Goal: Transaction & Acquisition: Purchase product/service

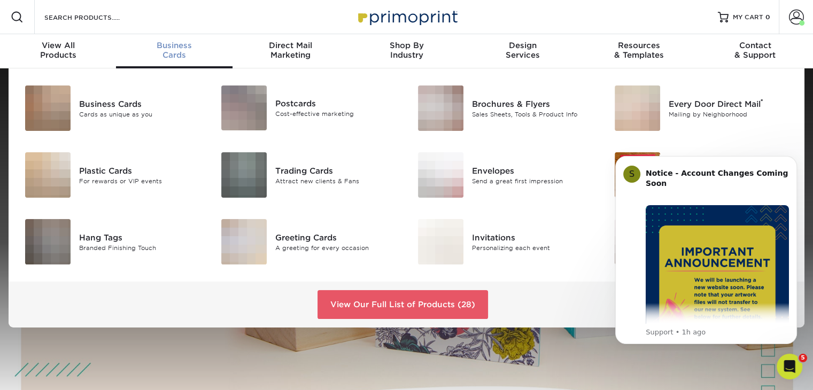
scroll to position [1, 0]
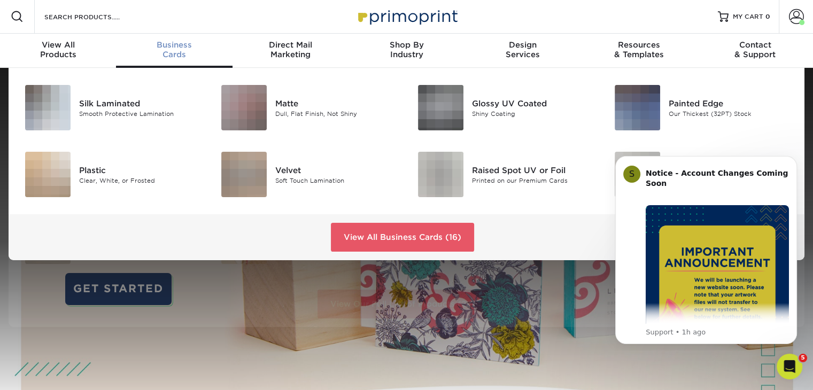
click at [165, 52] on div "Business Cards" at bounding box center [174, 49] width 116 height 19
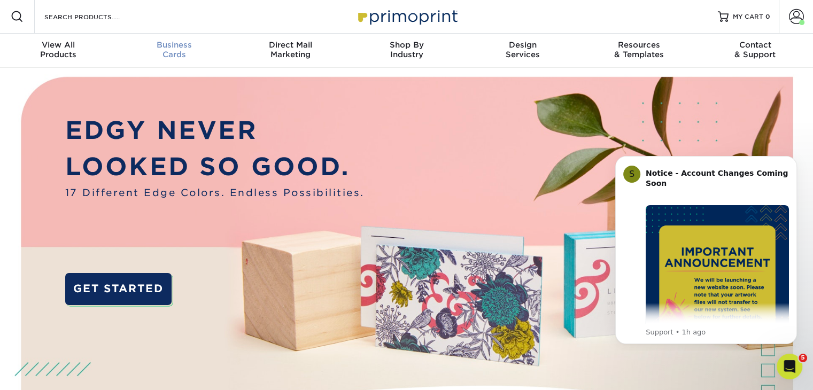
scroll to position [1, 0]
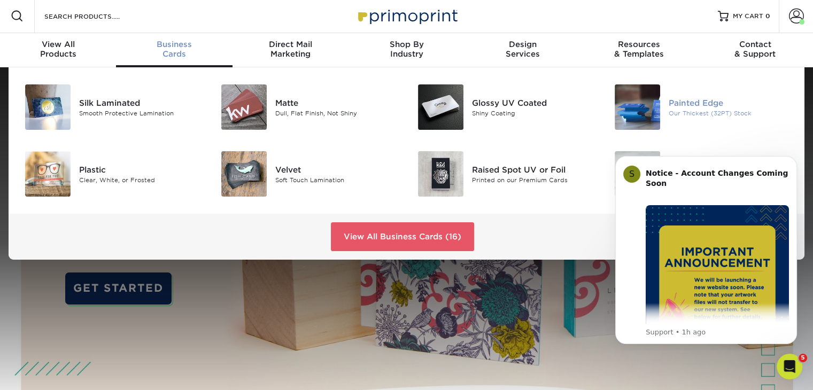
click at [667, 108] on div at bounding box center [636, 106] width 66 height 45
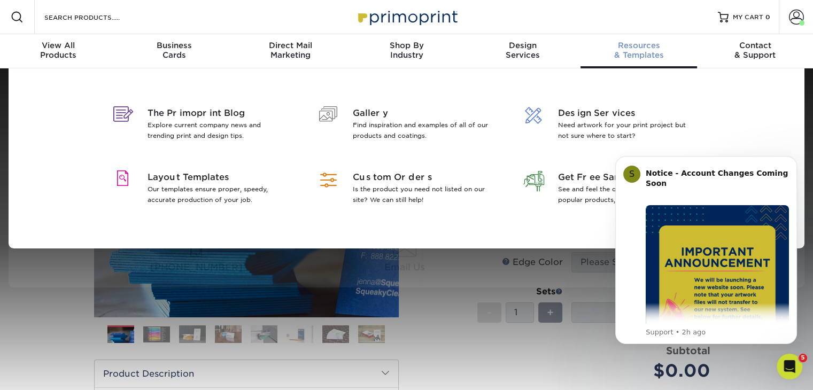
scroll to position [13, 0]
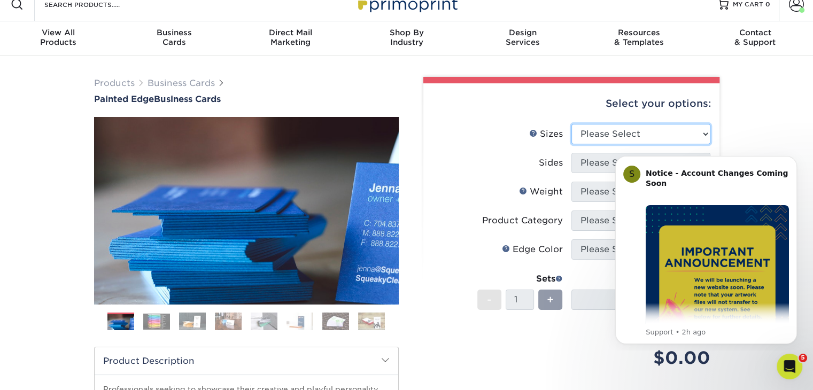
click at [591, 135] on select "Please Select 2" x 3.5" - Standard 2.125" x 3.375" - European 2.5" x 2.5" - Squ…" at bounding box center [641, 134] width 139 height 20
select select "2.00x3.50"
click at [572, 124] on select "Please Select 2" x 3.5" - Standard 2.125" x 3.375" - European 2.5" x 2.5" - Squ…" at bounding box center [641, 134] width 139 height 20
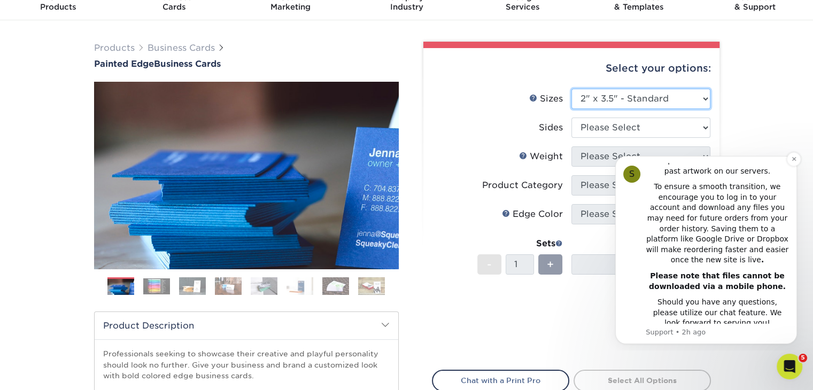
scroll to position [49, 0]
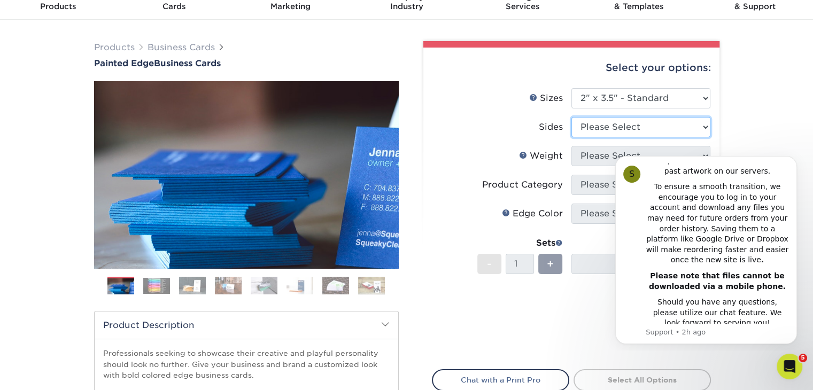
click at [586, 127] on select "Please Select Print Both Sides Print Front Only" at bounding box center [641, 127] width 139 height 20
select select "13abbda7-1d64-4f25-8bb2-c179b224825d"
click at [572, 117] on select "Please Select Print Both Sides Print Front Only" at bounding box center [641, 127] width 139 height 20
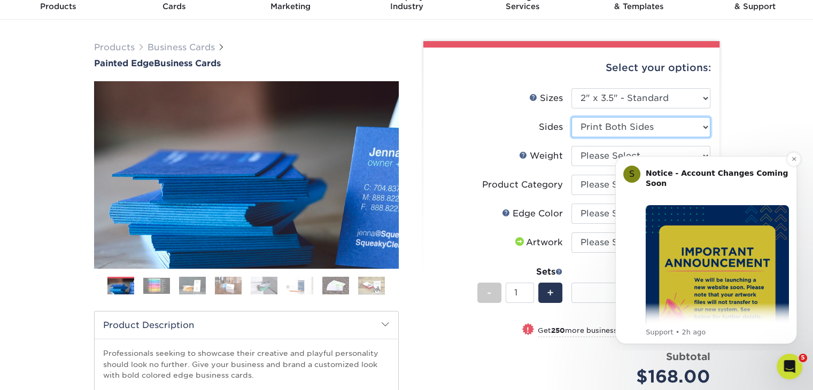
scroll to position [0, 0]
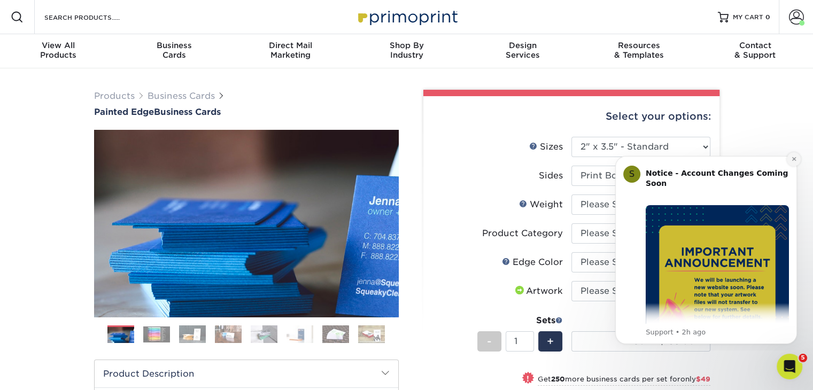
click at [794, 159] on icon "Dismiss notification" at bounding box center [794, 159] width 4 height 4
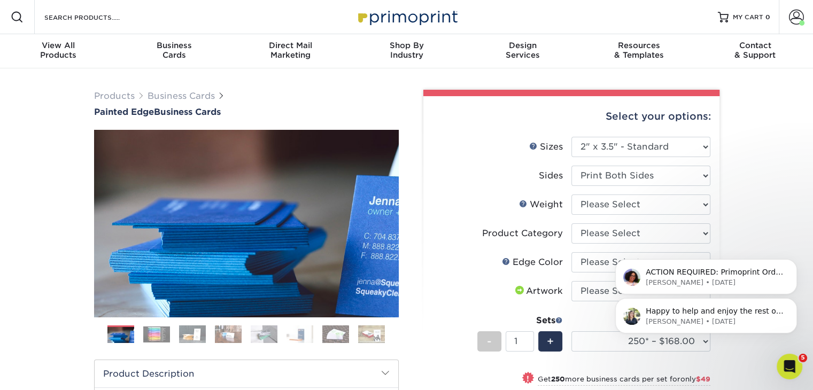
click at [619, 207] on div "Happy to help and enjoy the rest of your week as well! Irene • 6w ago ACTION RE…" at bounding box center [706, 267] width 197 height 134
click at [616, 207] on div "Happy to help and enjoy the rest of your week as well! Irene • 6w ago ACTION RE…" at bounding box center [706, 267] width 197 height 134
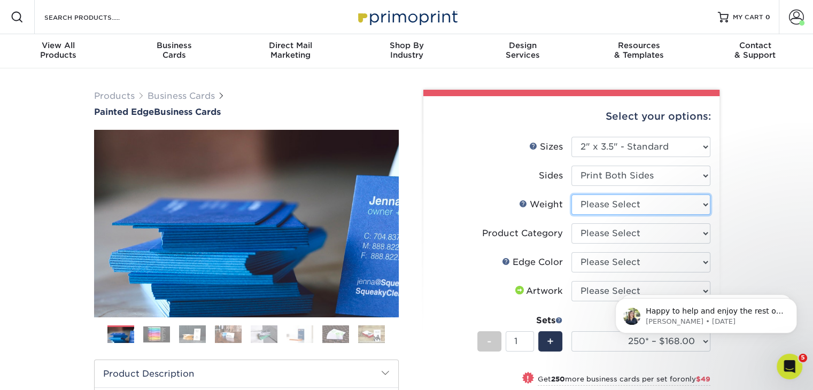
click at [614, 206] on select "Please Select 32PTUC" at bounding box center [641, 205] width 139 height 20
select select "32PTUC"
click at [572, 195] on select "Please Select 32PTUC" at bounding box center [641, 205] width 139 height 20
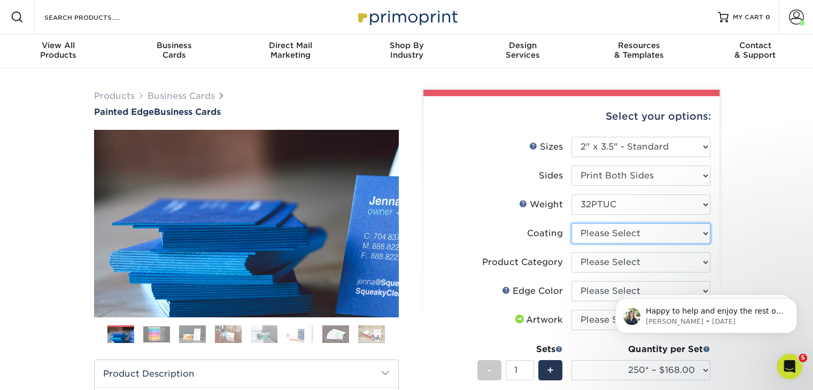
click at [613, 234] on select at bounding box center [641, 234] width 139 height 20
select select "3e7618de-abca-4bda-9f97-8b9129e913d8"
click at [572, 224] on select at bounding box center [641, 234] width 139 height 20
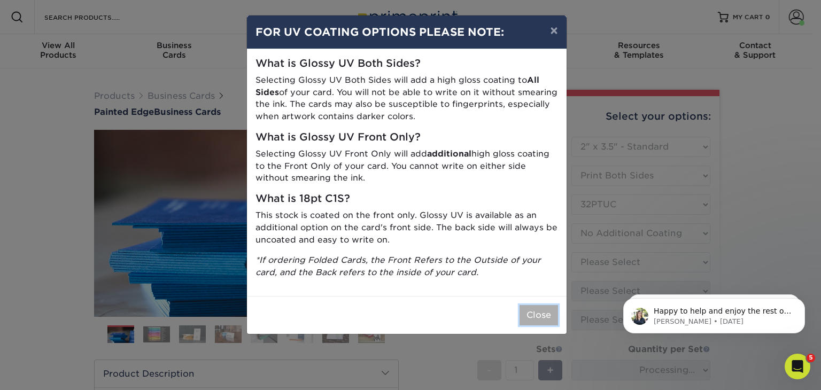
click at [544, 316] on button "Close" at bounding box center [539, 315] width 39 height 20
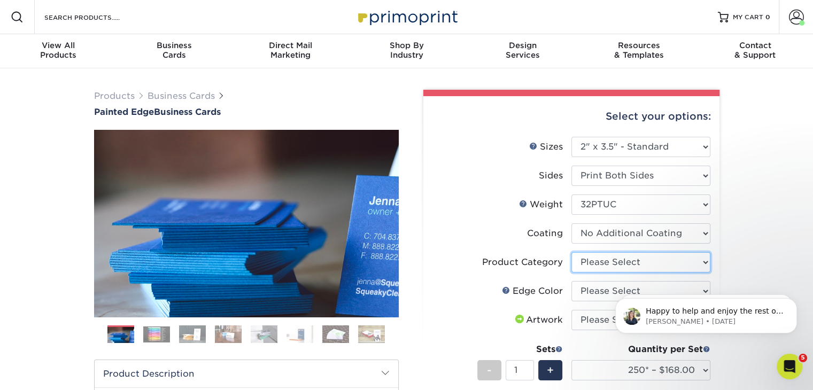
click at [629, 259] on select "Please Select Business Cards" at bounding box center [641, 262] width 139 height 20
select select "3b5148f1-0588-4f88-a218-97bcfdce65c1"
click at [572, 252] on select "Please Select Business Cards" at bounding box center [641, 262] width 139 height 20
click at [613, 293] on body "Happy to help and enjoy the rest of your week as well! Irene • 6w ago ACTION RE…" at bounding box center [706, 313] width 205 height 66
click at [675, 289] on body "Happy to help and enjoy the rest of your week as well! Irene • 6w ago ACTION RE…" at bounding box center [706, 313] width 205 height 66
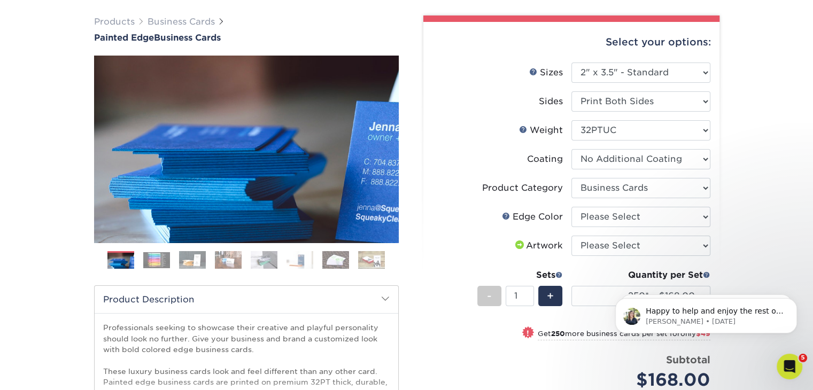
scroll to position [75, 0]
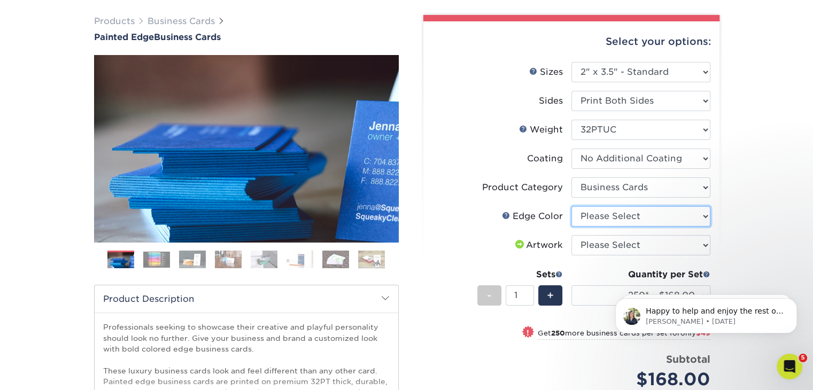
click at [701, 214] on select "Please Select Charcoal Black Brown Blue Pearlescent Blue Pearlescent Gold Pearl…" at bounding box center [641, 216] width 139 height 20
select select "a1dd4f78-e5b3-498e-8232-956f7b80f10f"
click at [572, 206] on select "Please Select Charcoal Black Brown Blue Pearlescent Blue Pearlescent Gold Pearl…" at bounding box center [641, 216] width 139 height 20
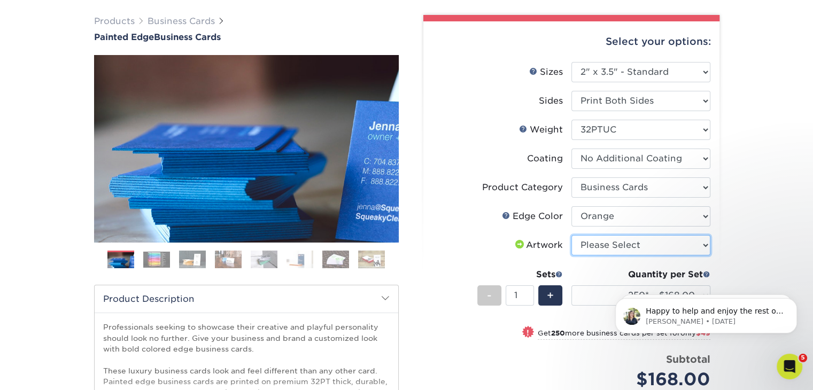
click at [616, 243] on select "Please Select I will upload files I need a design - $100" at bounding box center [641, 245] width 139 height 20
click at [572, 235] on select "Please Select I will upload files I need a design - $100" at bounding box center [641, 245] width 139 height 20
click at [621, 258] on ul "Sizes Help Sizes Please Select 2" x 3.5" - Standard 2.125" x 3.375" - European …" at bounding box center [571, 234] width 279 height 344
click at [615, 243] on select "Please Select I will upload files I need a design - $100" at bounding box center [641, 245] width 139 height 20
select select "upload"
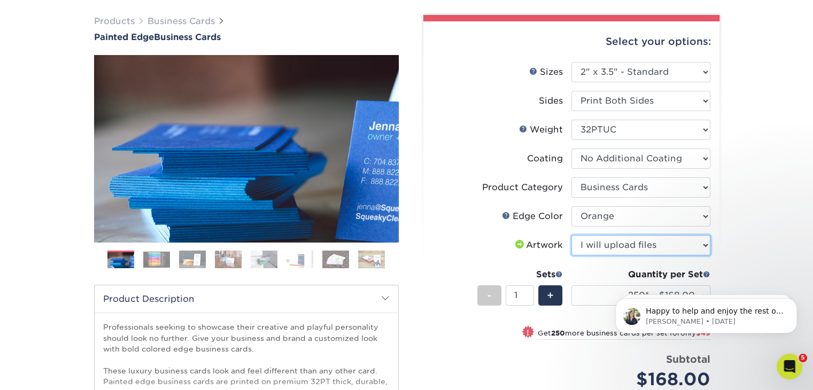
click at [572, 235] on select "Please Select I will upload files I need a design - $100" at bounding box center [641, 245] width 139 height 20
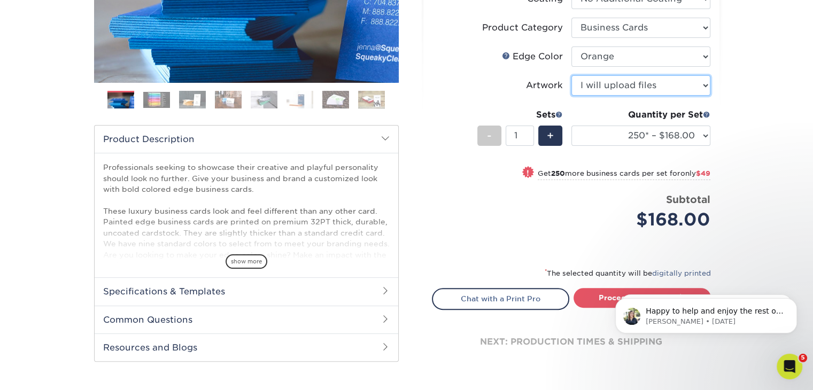
scroll to position [235, 0]
click at [548, 235] on li "Price per set $168.00 Subtotal $168.00 This product does not qualify for a disc…" at bounding box center [572, 218] width 262 height 53
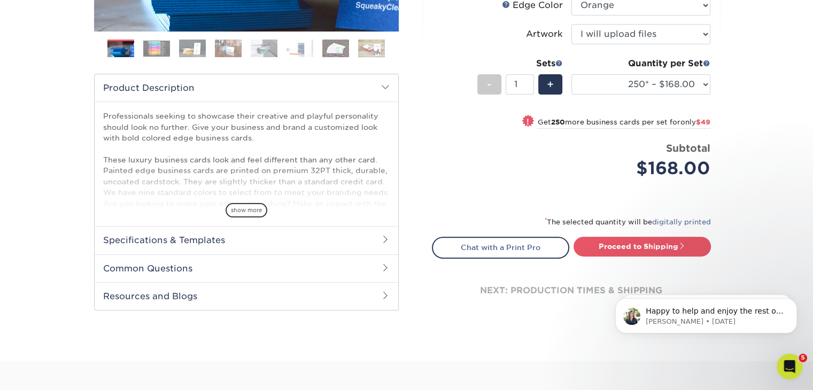
scroll to position [287, 0]
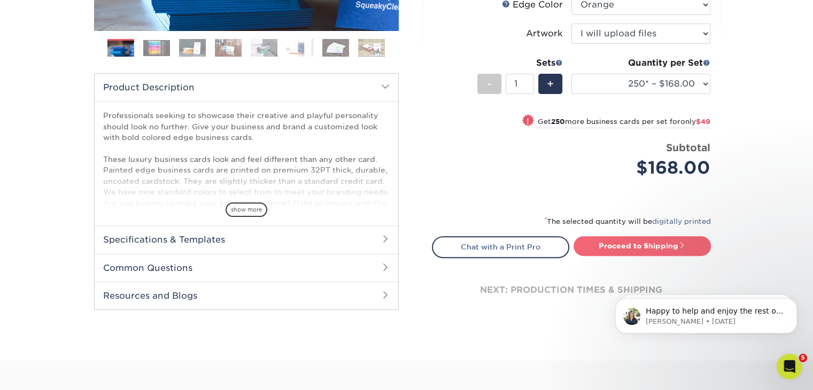
click at [646, 242] on link "Proceed to Shipping" at bounding box center [642, 245] width 137 height 19
type input "Set 1"
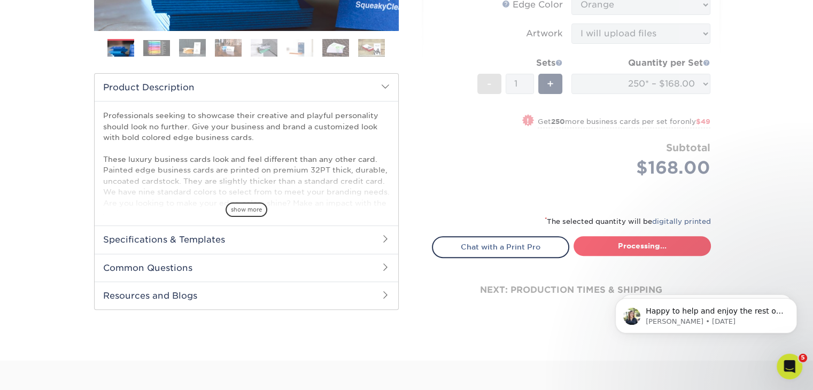
select select "b1d50ed3-fc81-464d-a1d8-d1915fbce704"
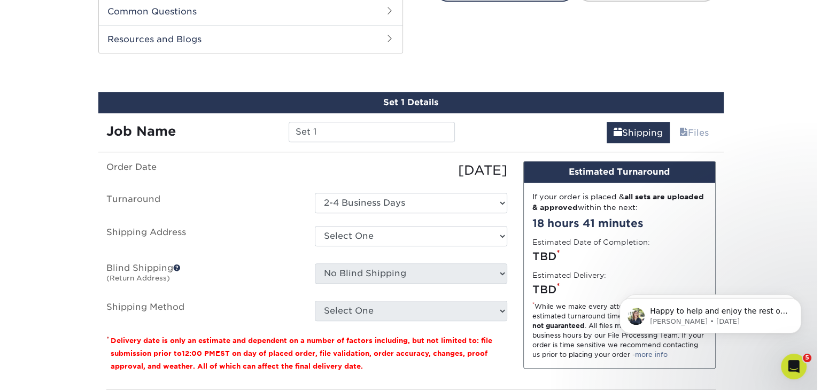
scroll to position [551, 0]
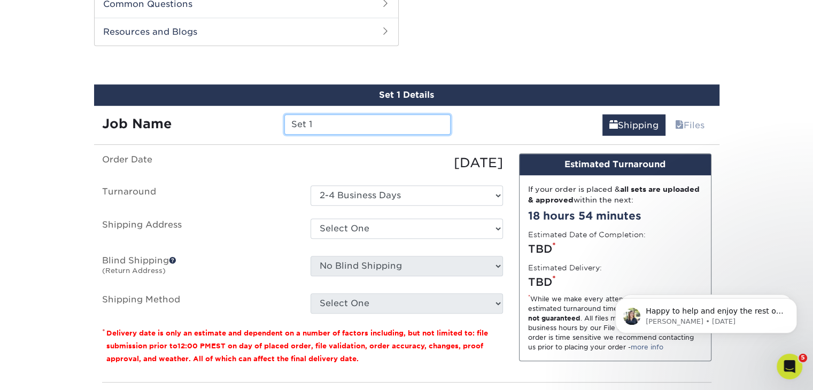
click at [336, 120] on input "Set 1" at bounding box center [368, 124] width 166 height 20
drag, startPoint x: 336, startPoint y: 120, endPoint x: 206, endPoint y: 119, distance: 130.0
click at [206, 119] on div "Job Name Set 1" at bounding box center [276, 124] width 365 height 20
type input "A"
type input "[PERSON_NAME]"
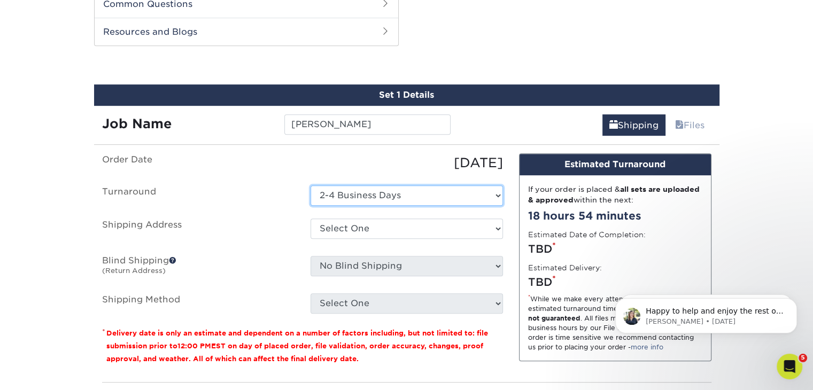
click at [383, 199] on select "Select One 2-4 Business Days" at bounding box center [407, 196] width 193 height 20
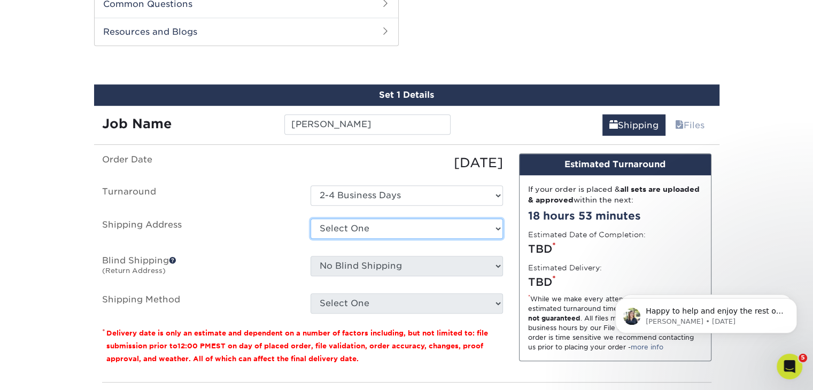
click at [369, 225] on select "Select One Alyssa Johnston Christine Merrow Chuck Rice Craig Kapper Danielle St…" at bounding box center [407, 229] width 193 height 20
select select "newaddress"
click at [311, 219] on select "Select One Alyssa Johnston Christine Merrow Chuck Rice Craig Kapper Danielle St…" at bounding box center [407, 229] width 193 height 20
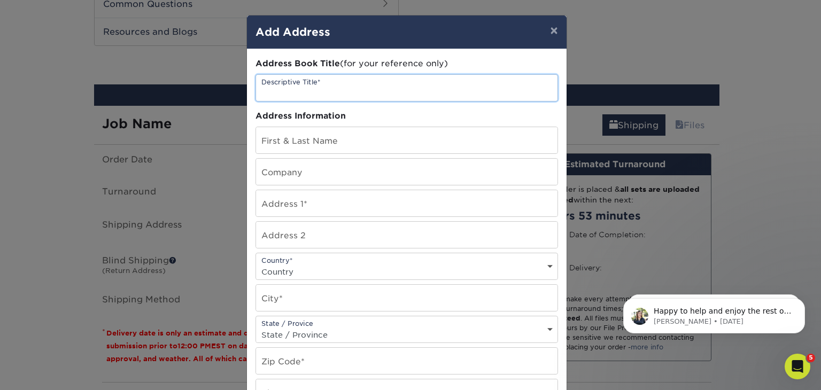
click at [311, 84] on input "text" at bounding box center [407, 88] width 302 height 26
type input "[PERSON_NAME]"
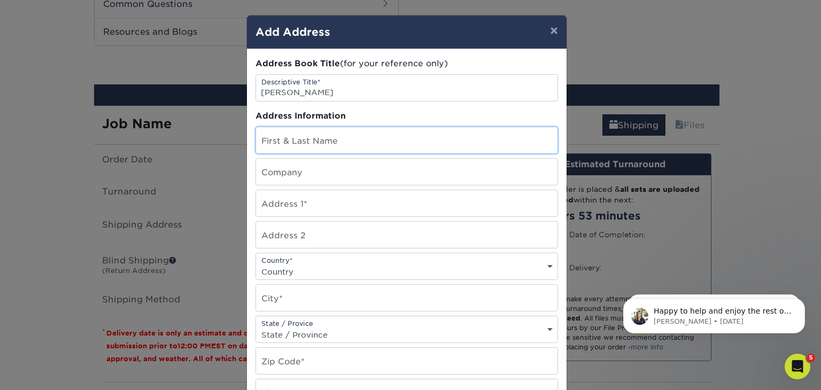
click at [307, 139] on input "text" at bounding box center [407, 140] width 302 height 26
type input "[PERSON_NAME]"
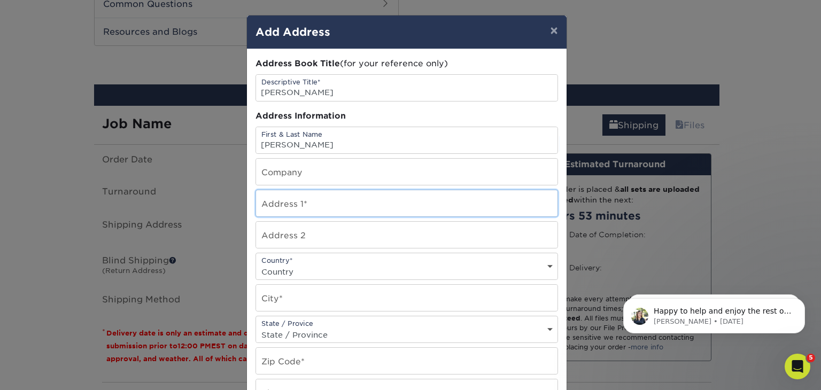
click at [293, 206] on input "text" at bounding box center [407, 203] width 302 height 26
click at [324, 206] on input "text" at bounding box center [407, 203] width 302 height 26
paste input "[STREET_ADDRESS]"
type input "[STREET_ADDRESS]"
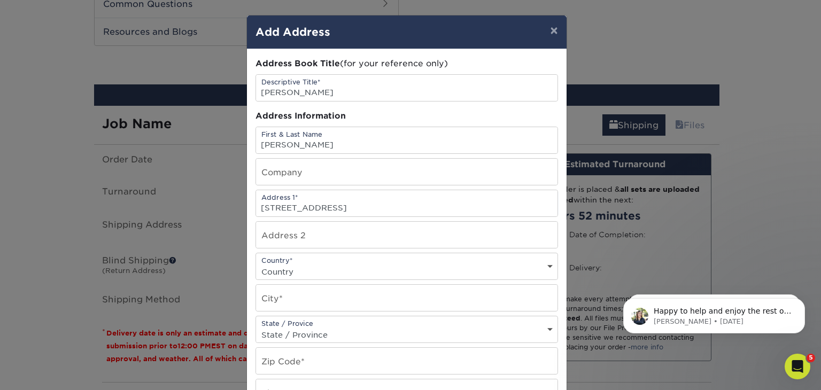
click at [321, 268] on select "Country United States Canada ----------------------------- Afghanistan Albania …" at bounding box center [407, 272] width 302 height 16
select select "US"
click at [256, 264] on select "Country United States Canada ----------------------------- Afghanistan Albania …" at bounding box center [407, 272] width 302 height 16
click at [295, 306] on input "text" at bounding box center [407, 298] width 302 height 26
type input "San Dimas"
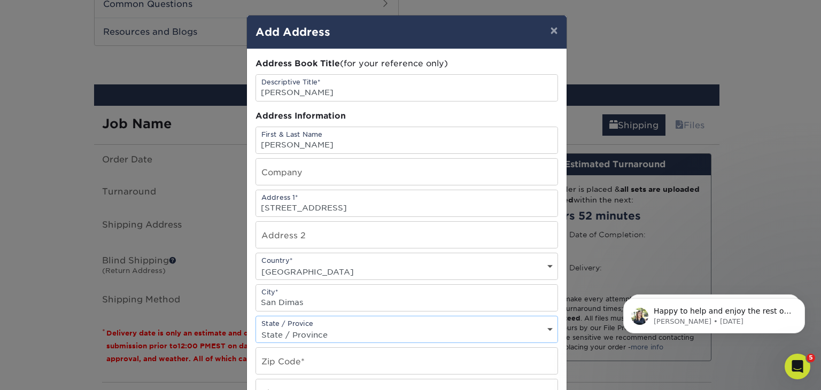
click at [306, 327] on select "State / Province Alabama Alaska Arizona Arkansas California Colorado Connecticu…" at bounding box center [407, 335] width 302 height 16
select select "CA"
click at [256, 327] on select "State / Province Alabama Alaska Arizona Arkansas California Colorado Connecticu…" at bounding box center [407, 335] width 302 height 16
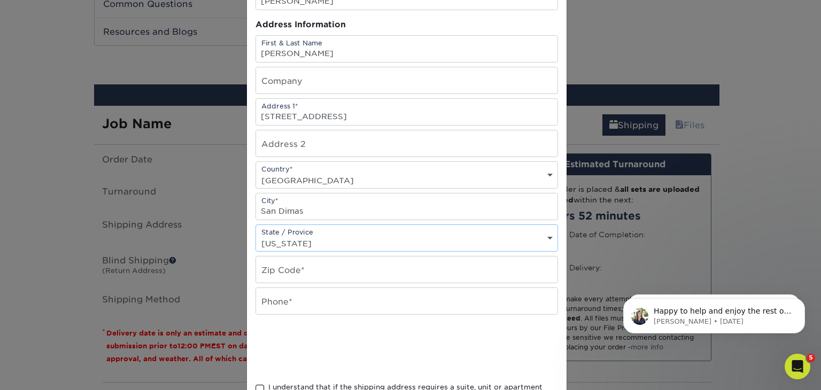
scroll to position [96, 0]
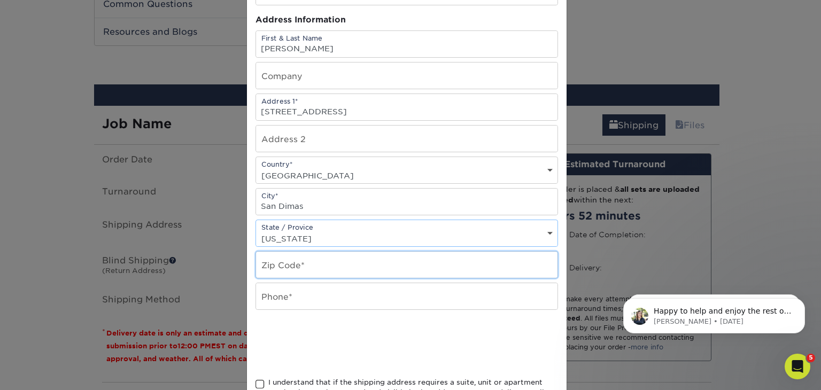
click at [323, 264] on input "text" at bounding box center [407, 265] width 302 height 26
paste input "91773"
type input "91773"
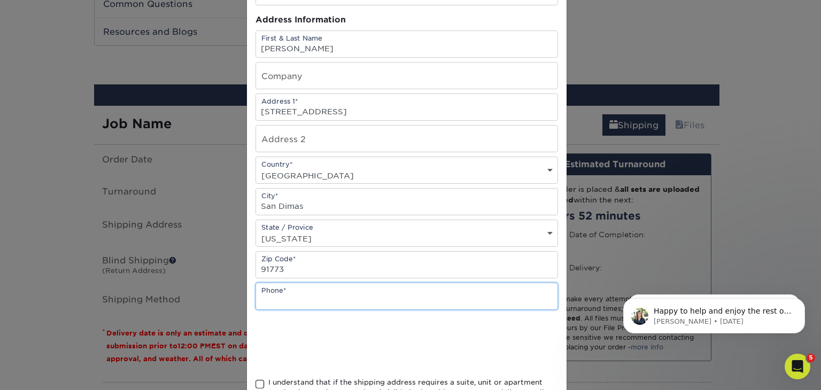
click at [293, 303] on input "text" at bounding box center [407, 296] width 302 height 26
click at [309, 298] on input "text" at bounding box center [407, 296] width 302 height 26
paste input "310-869-4643"
type input "310-869-4643"
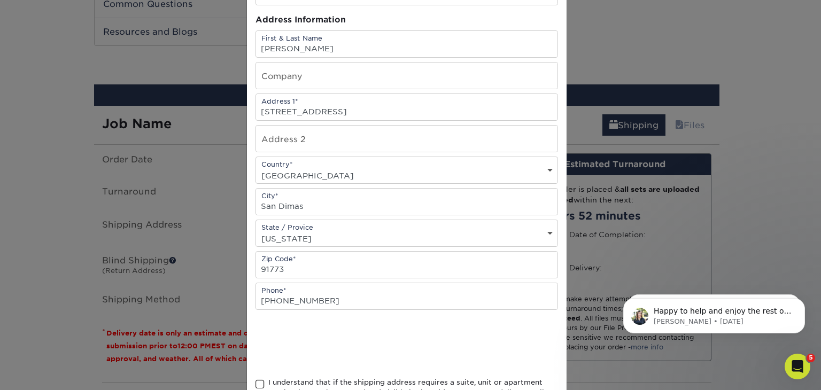
scroll to position [152, 0]
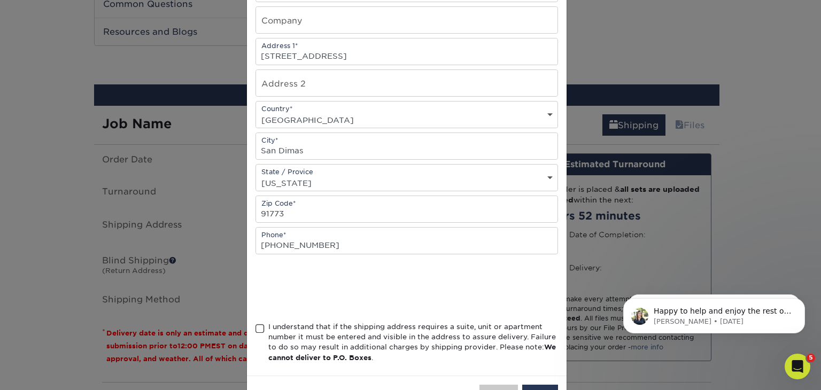
click at [256, 325] on span at bounding box center [260, 329] width 9 height 10
click at [0, 0] on input "I understand that if the shipping address requires a suite, unit or apartment n…" at bounding box center [0, 0] width 0 height 0
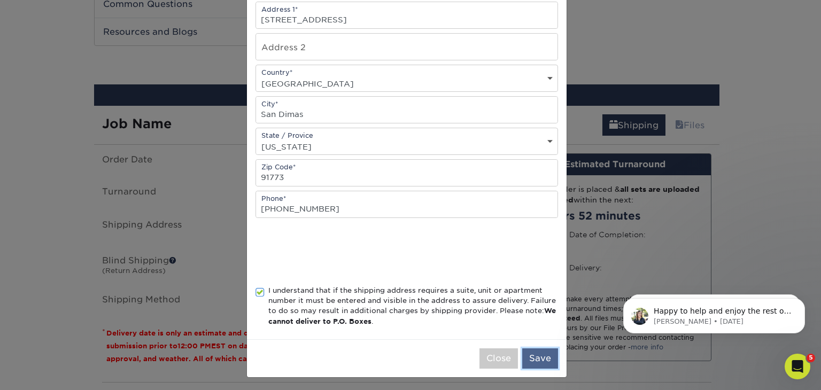
click at [534, 360] on button "Save" at bounding box center [540, 359] width 36 height 20
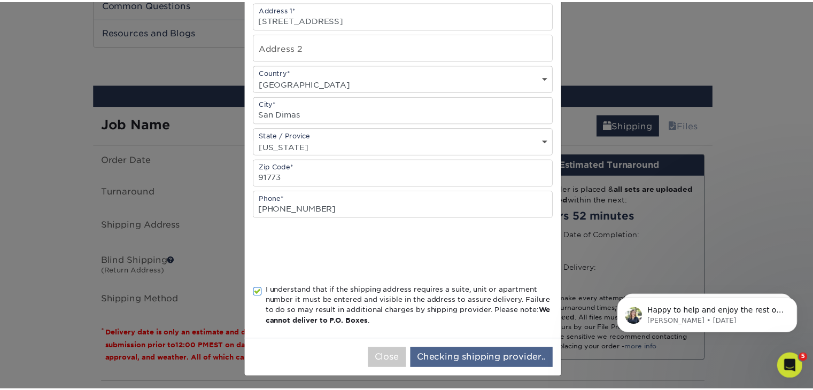
scroll to position [0, 0]
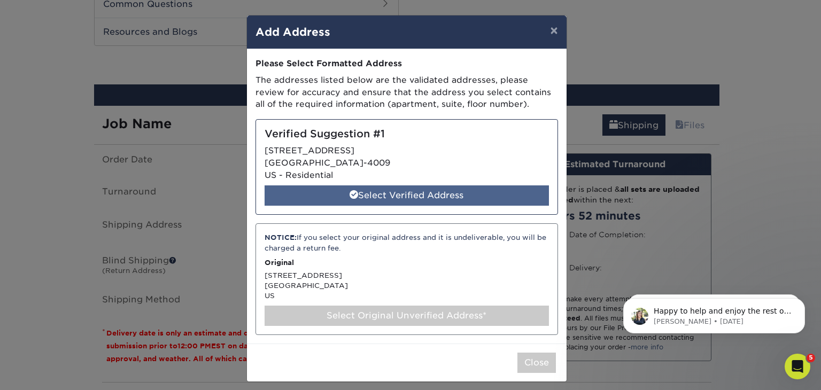
click at [449, 189] on div "Select Verified Address" at bounding box center [407, 196] width 285 height 20
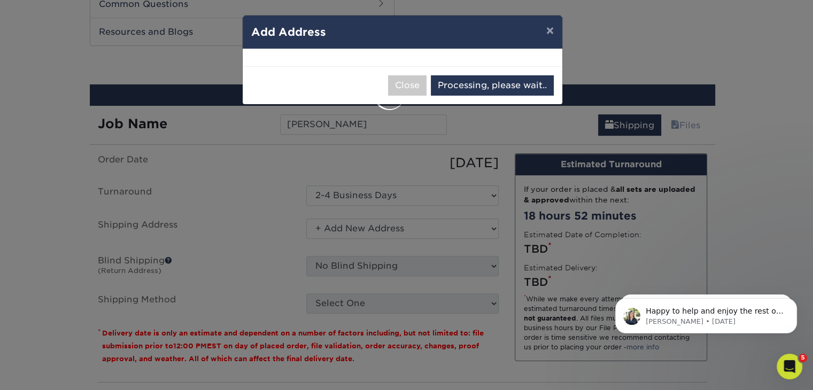
select select "285927"
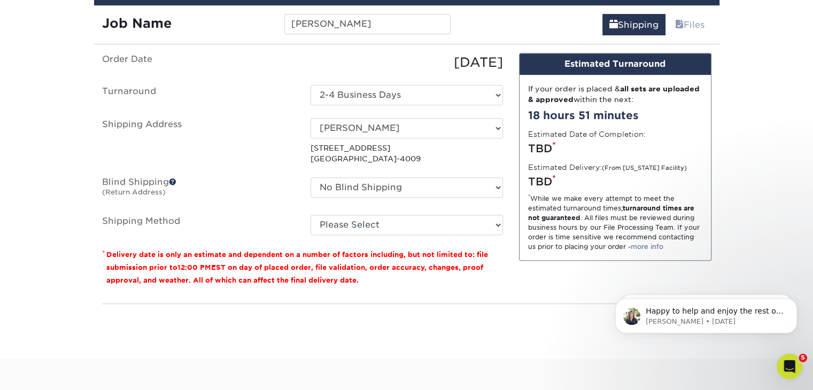
scroll to position [716, 0]
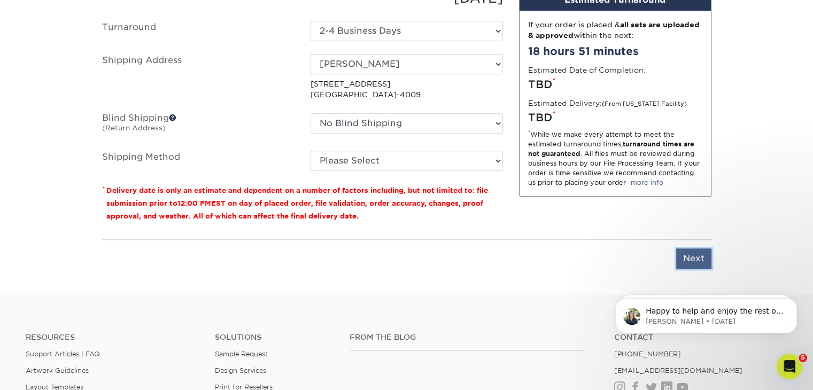
click at [685, 252] on input "Next" at bounding box center [694, 259] width 35 height 20
type input "Next"
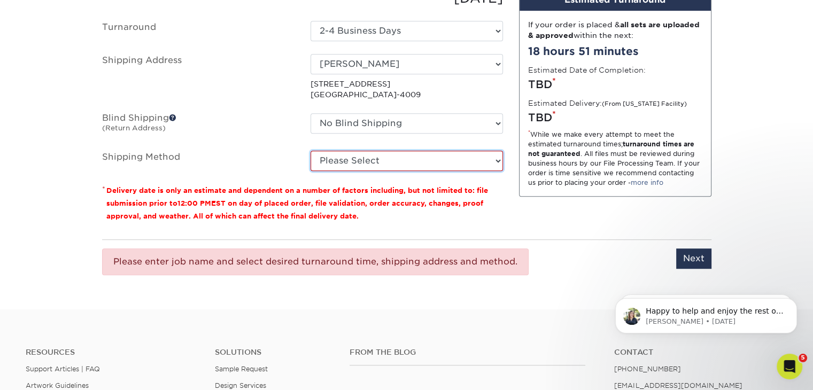
click at [479, 164] on select "Please Select Ground Shipping (+$7.84) 3 Day Shipping Service (+$20.04) 2 Day A…" at bounding box center [407, 161] width 193 height 20
select select "03"
click at [311, 151] on select "Please Select Ground Shipping (+$7.84) 3 Day Shipping Service (+$20.04) 2 Day A…" at bounding box center [407, 161] width 193 height 20
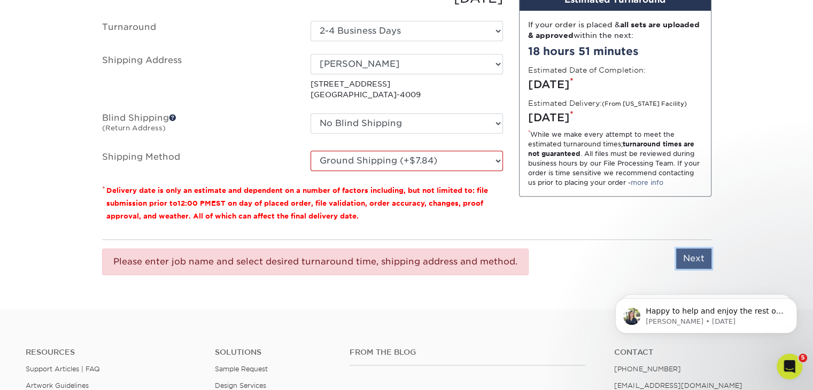
click at [687, 255] on input "Next" at bounding box center [694, 259] width 35 height 20
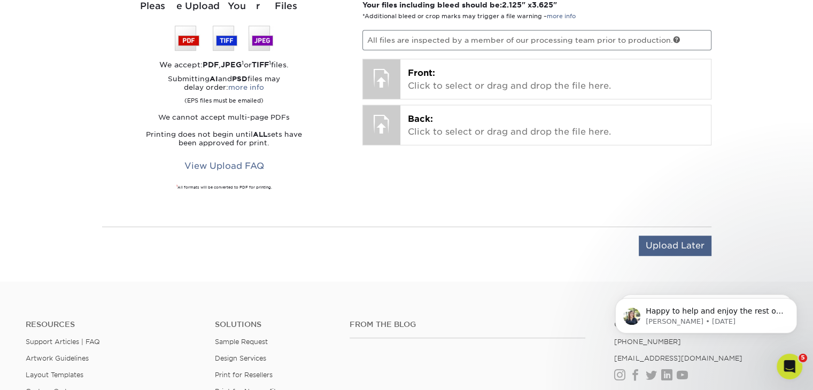
scroll to position [709, 0]
click at [685, 240] on input "Upload Later" at bounding box center [675, 246] width 73 height 20
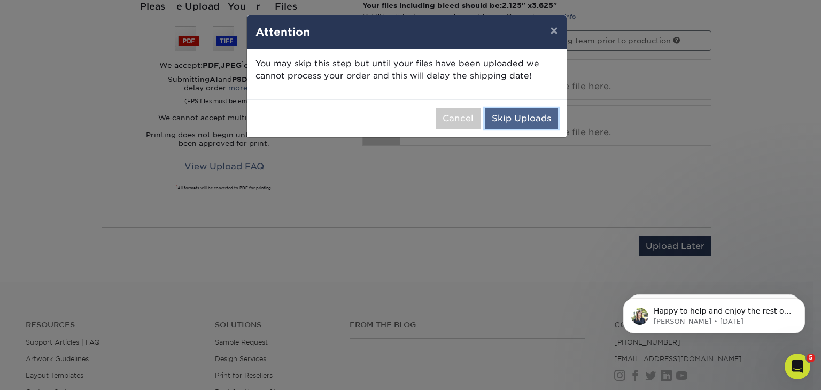
click at [509, 121] on button "Skip Uploads" at bounding box center [521, 119] width 73 height 20
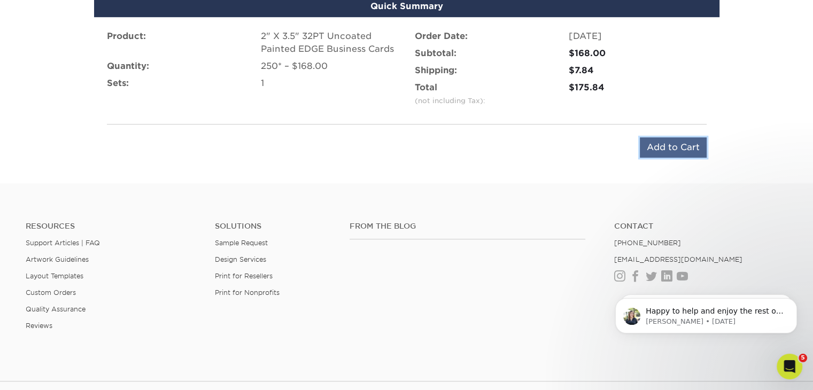
click at [651, 150] on input "Add to Cart" at bounding box center [673, 147] width 67 height 20
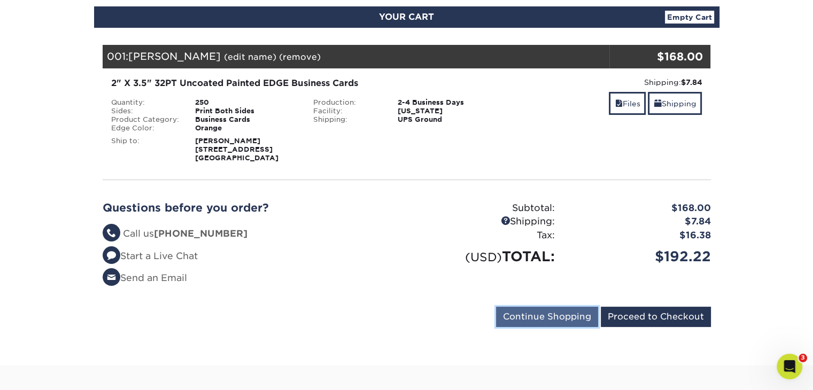
click at [532, 320] on input "Continue Shopping" at bounding box center [547, 317] width 102 height 20
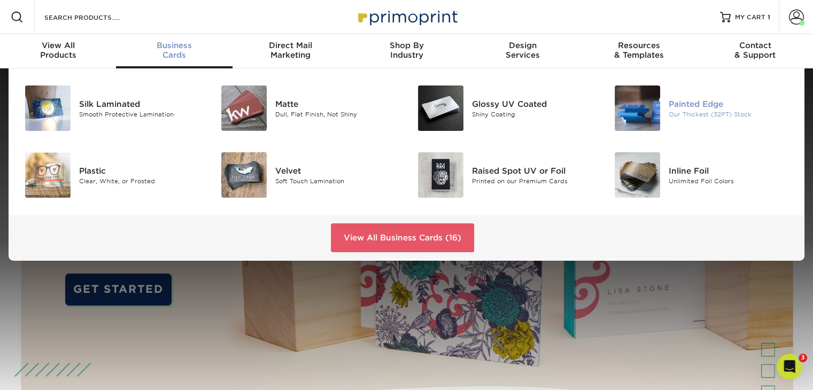
click at [644, 99] on img at bounding box center [637, 108] width 45 height 45
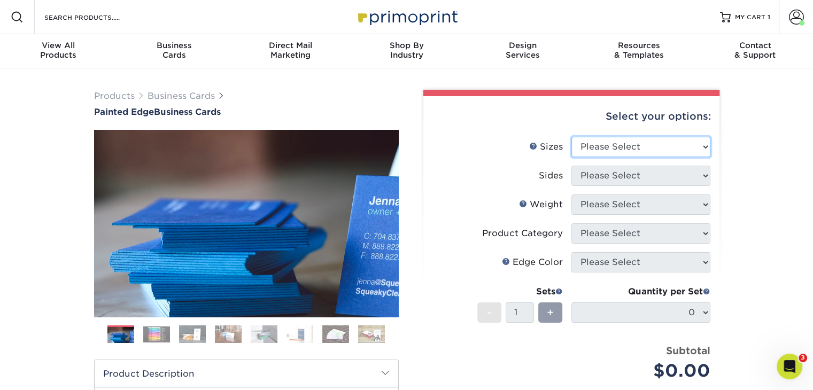
click at [598, 150] on select "Please Select 2" x 3.5" - Standard 2.125" x 3.375" - European 2.5" x 2.5" - Squ…" at bounding box center [641, 147] width 139 height 20
click at [572, 137] on select "Please Select 2" x 3.5" - Standard 2.125" x 3.375" - European 2.5" x 2.5" - Squ…" at bounding box center [641, 147] width 139 height 20
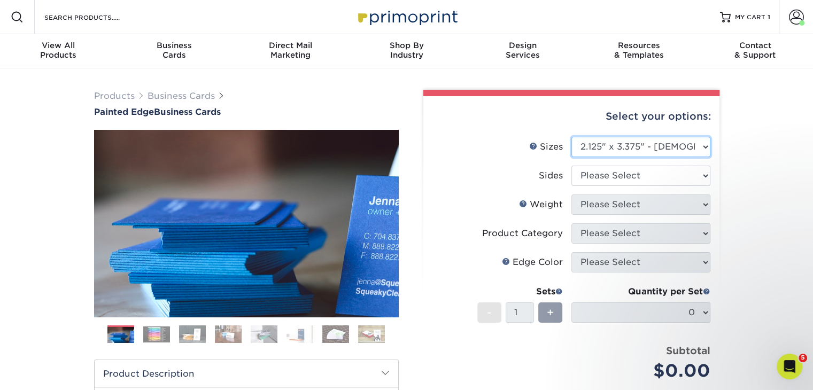
click at [616, 148] on select "Please Select 2" x 3.5" - Standard 2.125" x 3.375" - European 2.5" x 2.5" - Squ…" at bounding box center [641, 147] width 139 height 20
select select "2.00x3.50"
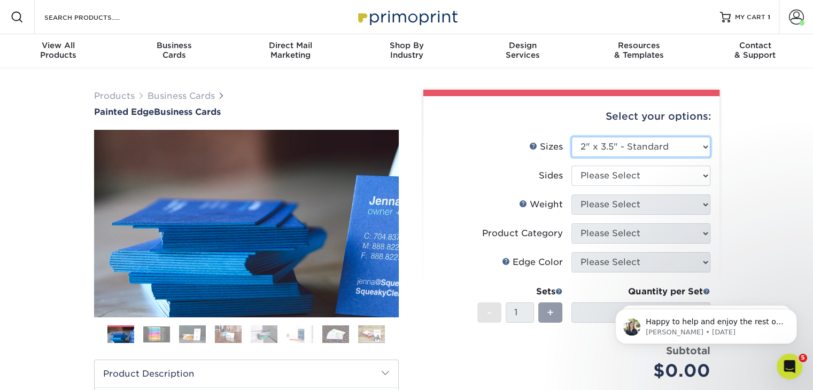
click at [572, 137] on select "Please Select 2" x 3.5" - Standard 2.125" x 3.375" - European 2.5" x 2.5" - Squ…" at bounding box center [641, 147] width 139 height 20
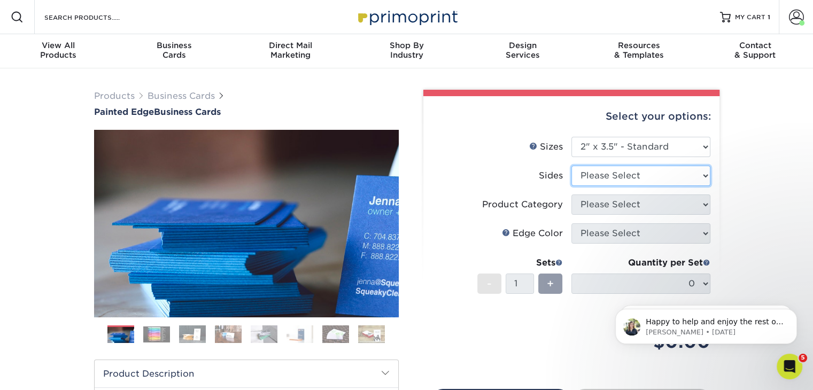
click at [611, 174] on select "Please Select Print Both Sides Print Front Only" at bounding box center [641, 176] width 139 height 20
select select "13abbda7-1d64-4f25-8bb2-c179b224825d"
click at [572, 166] on select "Please Select Print Both Sides Print Front Only" at bounding box center [641, 176] width 139 height 20
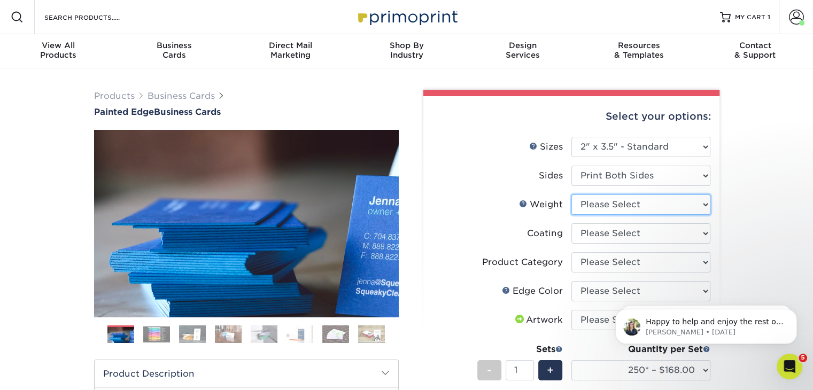
click at [610, 208] on select "Please Select 32PTUC" at bounding box center [641, 205] width 139 height 20
select select "32PTUC"
click at [572, 195] on select "Please Select 32PTUC" at bounding box center [641, 205] width 139 height 20
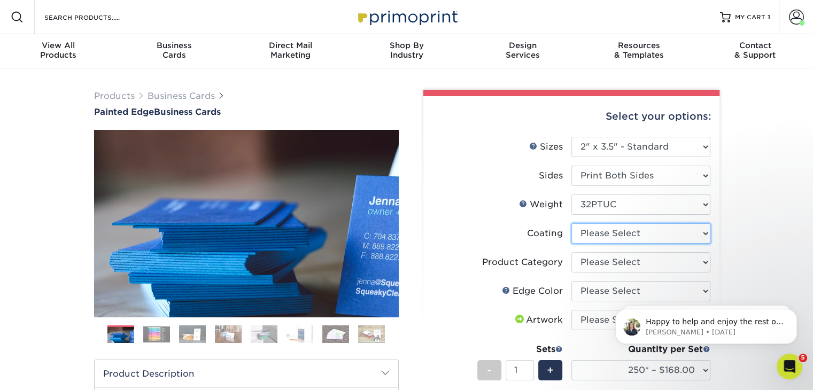
click at [603, 235] on select at bounding box center [641, 234] width 139 height 20
select select "3e7618de-abca-4bda-9f97-8b9129e913d8"
click at [572, 224] on select at bounding box center [641, 234] width 139 height 20
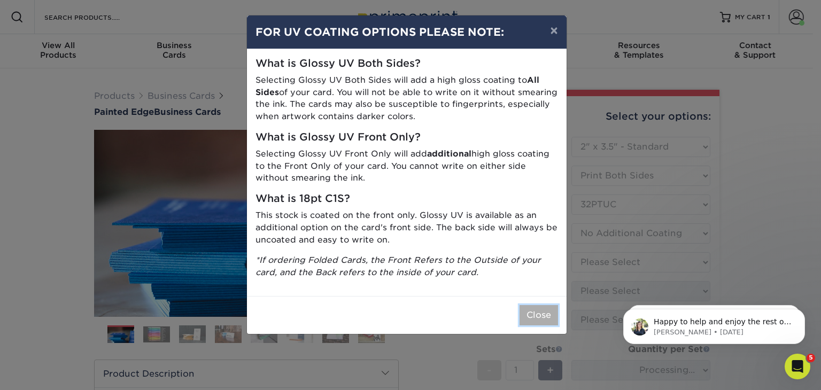
click at [531, 322] on button "Close" at bounding box center [539, 315] width 39 height 20
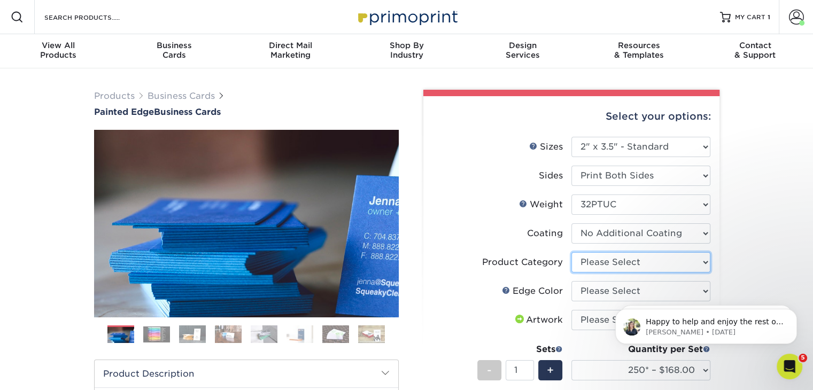
click at [612, 263] on select "Please Select Business Cards" at bounding box center [641, 262] width 139 height 20
select select "3b5148f1-0588-4f88-a218-97bcfdce65c1"
click at [572, 252] on select "Please Select Business Cards" at bounding box center [641, 262] width 139 height 20
click at [602, 294] on select "Please Select Charcoal Black Brown Blue Pearlescent Blue Pearlescent Gold Pearl…" at bounding box center [641, 291] width 139 height 20
select select "a1dd4f78-e5b3-498e-8232-956f7b80f10f"
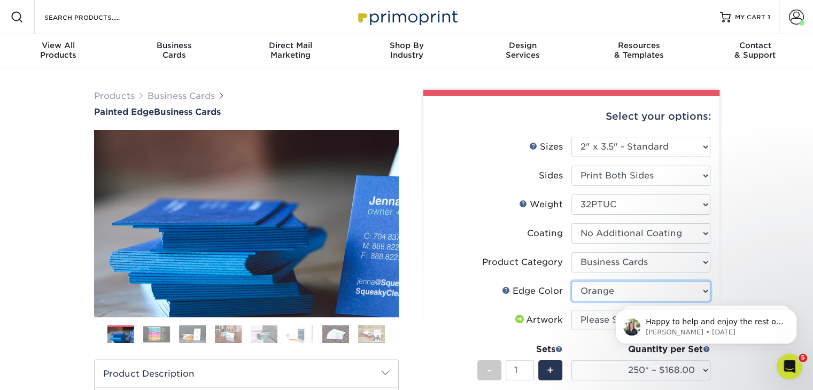
click at [572, 281] on select "Please Select Charcoal Black Brown Blue Pearlescent Blue Pearlescent Gold Pearl…" at bounding box center [641, 291] width 139 height 20
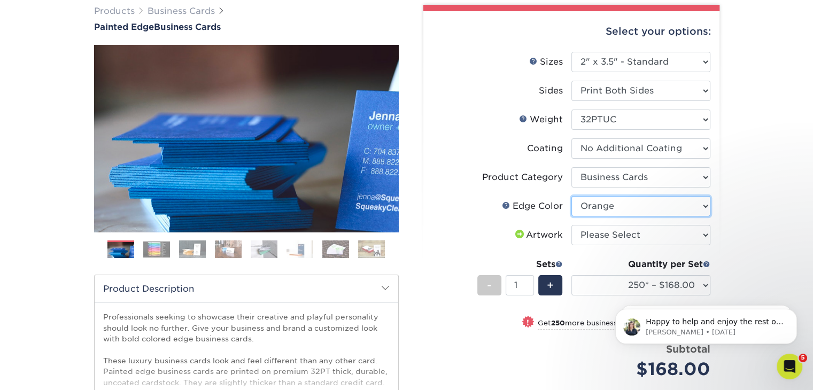
scroll to position [94, 0]
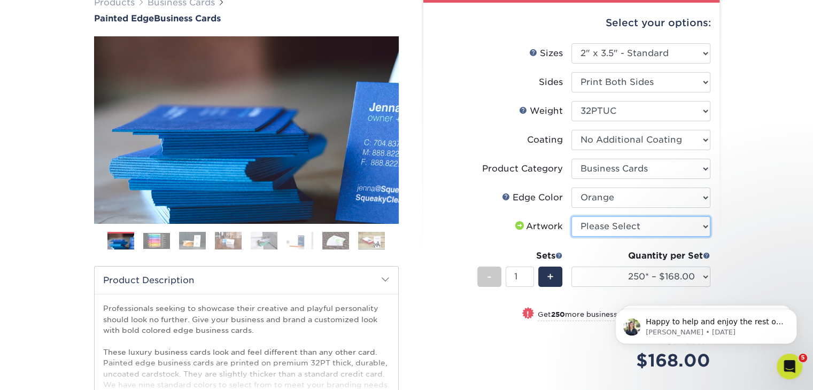
click at [590, 229] on select "Please Select I will upload files I need a design - $100" at bounding box center [641, 227] width 139 height 20
select select "upload"
click at [572, 217] on select "Please Select I will upload files I need a design - $100" at bounding box center [641, 227] width 139 height 20
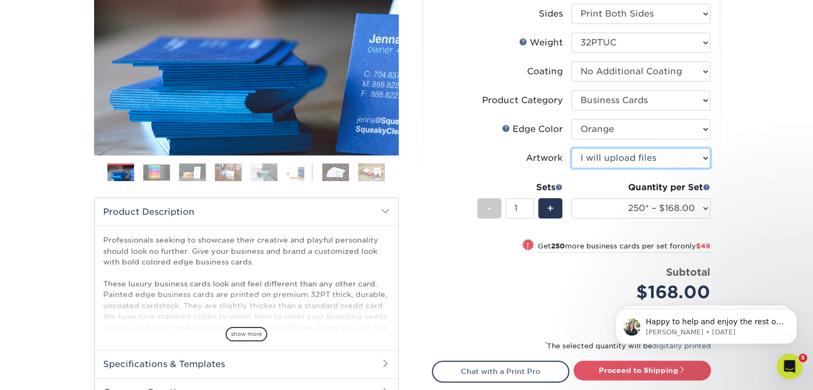
scroll to position [167, 0]
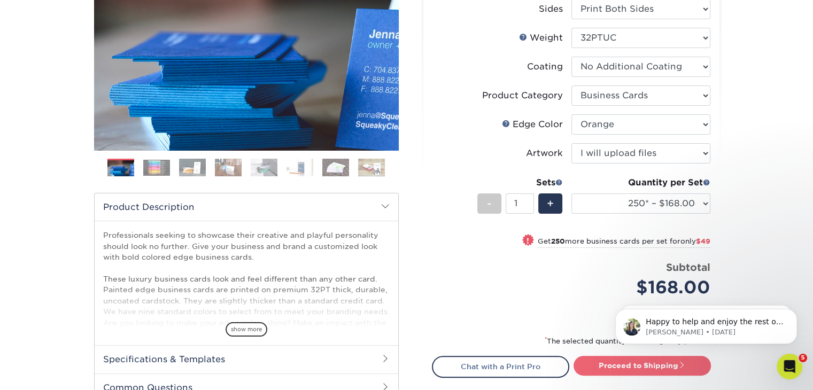
click at [599, 370] on link "Proceed to Shipping" at bounding box center [642, 365] width 137 height 19
type input "Set 1"
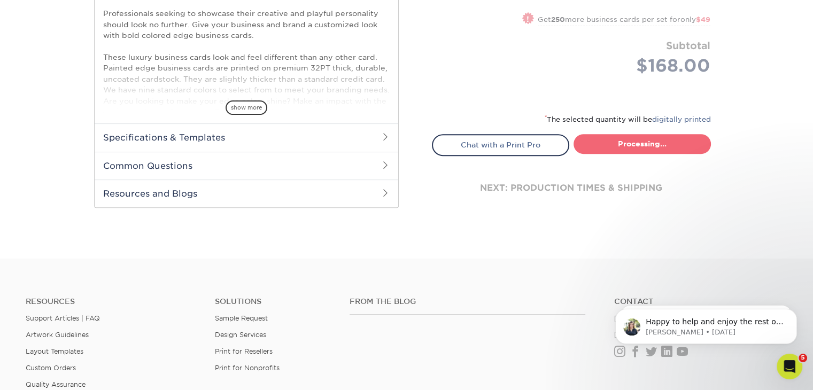
select select "b1d50ed3-fc81-464d-a1d8-d1915fbce704"
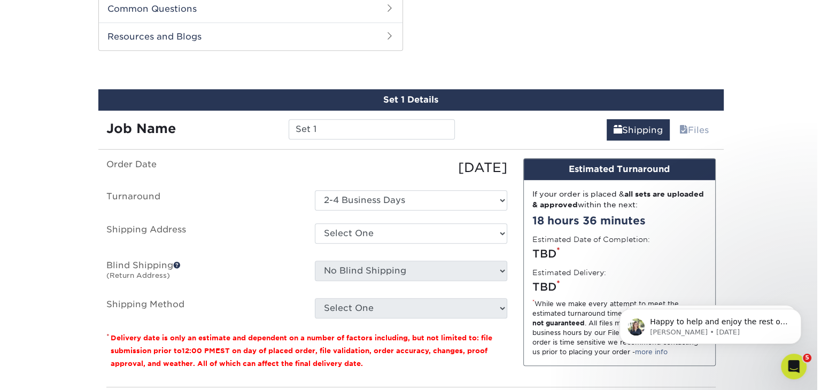
scroll to position [551, 0]
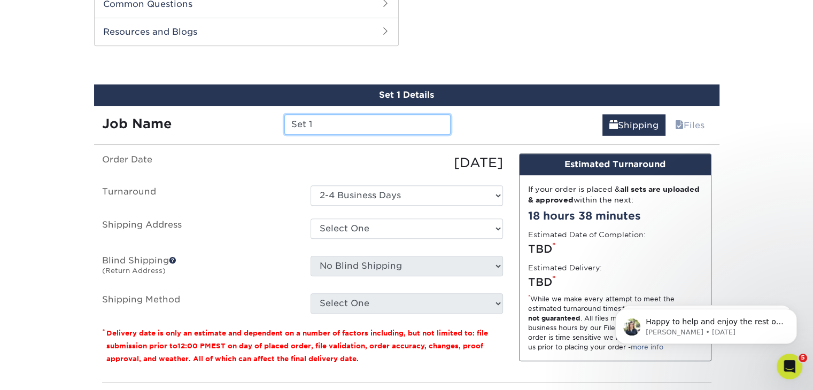
click at [327, 129] on input "Set 1" at bounding box center [368, 124] width 166 height 20
drag, startPoint x: 327, startPoint y: 129, endPoint x: 103, endPoint y: 160, distance: 226.7
click at [103, 160] on div "Set 1 Details Job Name Set 1 Shipping Files You've choosen mailing services! If…" at bounding box center [407, 254] width 626 height 340
type input "An"
click at [356, 126] on input "An" at bounding box center [368, 124] width 166 height 20
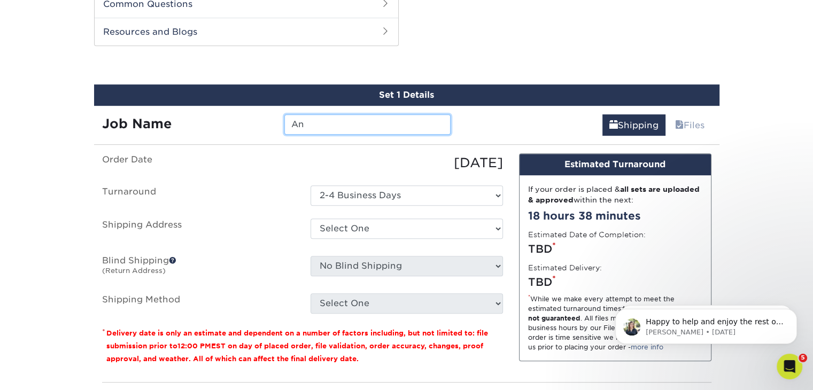
drag, startPoint x: 302, startPoint y: 120, endPoint x: 195, endPoint y: 141, distance: 109.0
click at [195, 141] on div "Set 1 Details Job Name An Shipping Files You've choosen mailing services! If yo…" at bounding box center [407, 254] width 626 height 340
paste input "[PERSON_NAME]"
type input "[PERSON_NAME]"
click at [376, 239] on div "Select One Alyssa Johnston Christine Merrow Chuck Rice Craig Kapper Danielle St…" at bounding box center [407, 231] width 209 height 25
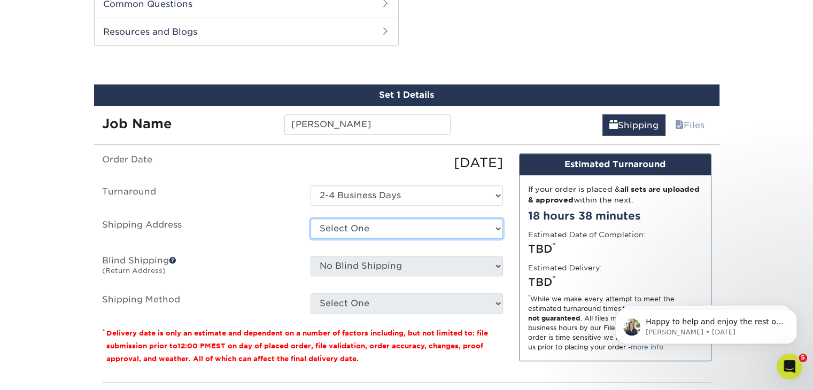
click at [373, 229] on select "Select One Alyssa Johnston Christine Merrow Chuck Rice Craig Kapper Danielle St…" at bounding box center [407, 229] width 193 height 20
select select "newaddress"
click at [311, 219] on select "Select One Alyssa Johnston Christine Merrow Chuck Rice Craig Kapper Danielle St…" at bounding box center [407, 229] width 193 height 20
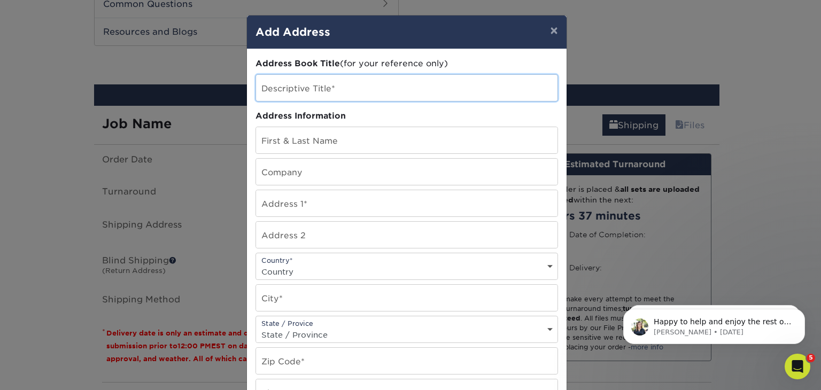
click at [362, 87] on input "text" at bounding box center [407, 88] width 302 height 26
paste input "[PERSON_NAME]"
type input "[PERSON_NAME]"
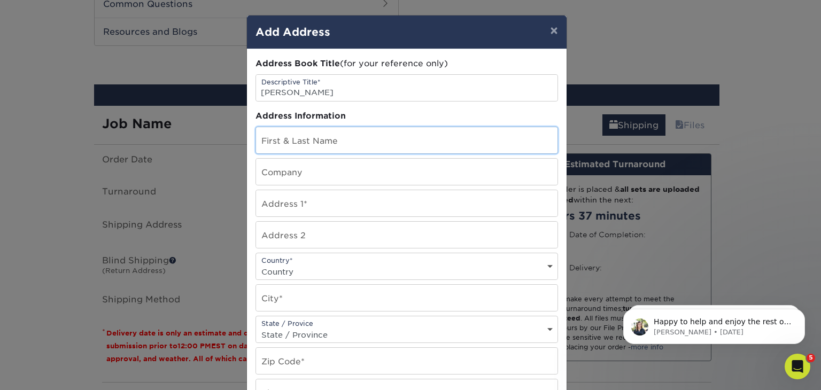
click at [332, 140] on input "text" at bounding box center [407, 140] width 302 height 26
paste input "[PERSON_NAME]"
type input "[PERSON_NAME]"
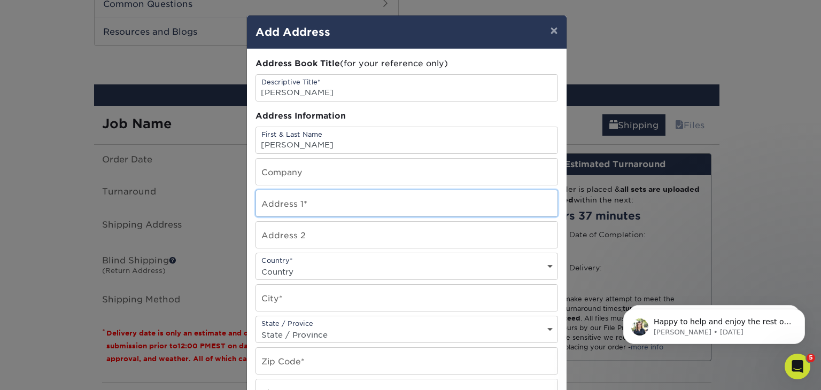
click at [307, 202] on input "text" at bounding box center [407, 203] width 302 height 26
click at [319, 209] on input "text" at bounding box center [407, 203] width 302 height 26
paste input "3875 Balfour Court"
type input "3875 Balfour Court"
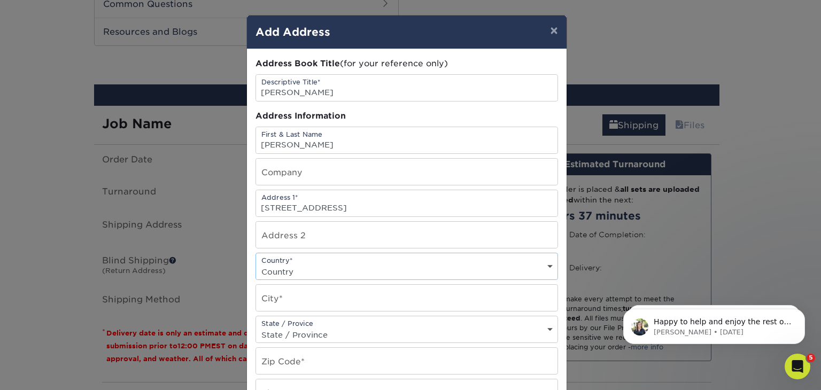
click at [386, 270] on select "Country United States Canada ----------------------------- Afghanistan Albania …" at bounding box center [407, 272] width 302 height 16
select select "US"
click at [256, 264] on select "Country United States Canada ----------------------------- Afghanistan Albania …" at bounding box center [407, 272] width 302 height 16
click at [299, 299] on input "text" at bounding box center [407, 298] width 302 height 26
type input "Frisco"
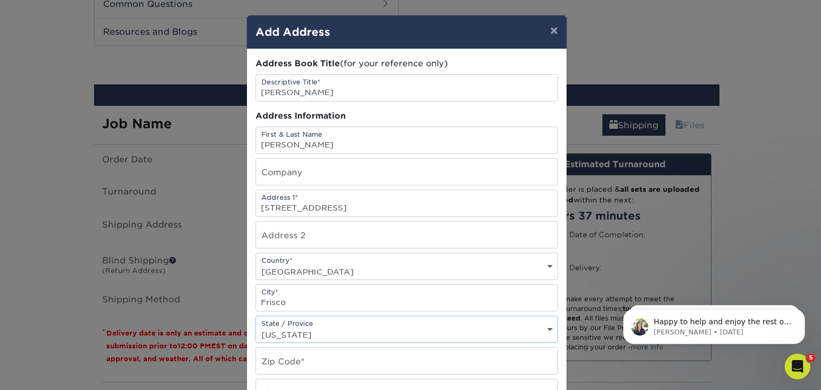
select select "TX"
click at [291, 363] on input "text" at bounding box center [407, 361] width 302 height 26
paste input "75034"
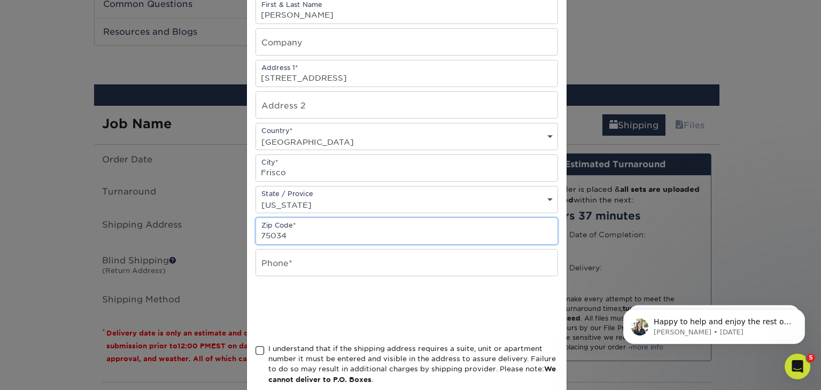
scroll to position [130, 0]
type input "75034"
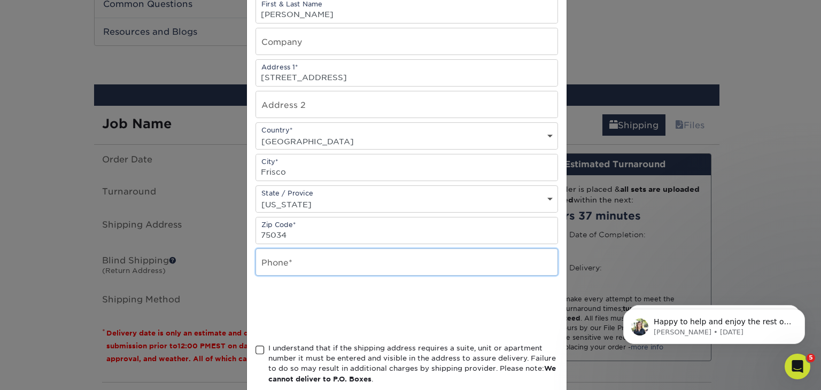
click at [299, 261] on input "text" at bounding box center [407, 262] width 302 height 26
paste input "317-498-0009"
type input "317-498-0009"
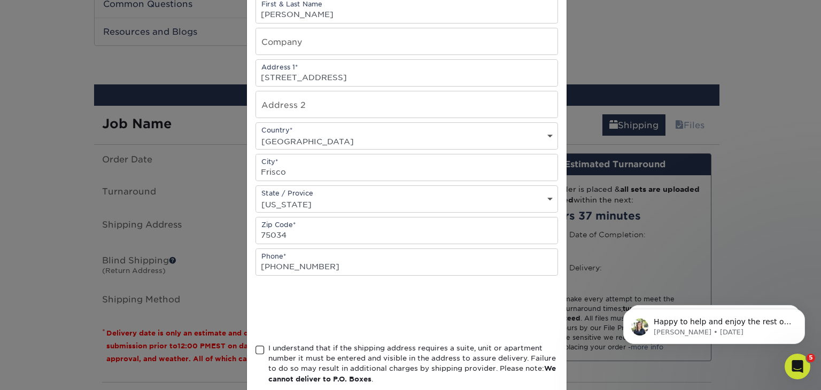
click at [256, 345] on span at bounding box center [260, 350] width 9 height 10
click at [0, 0] on input "I understand that if the shipping address requires a suite, unit or apartment n…" at bounding box center [0, 0] width 0 height 0
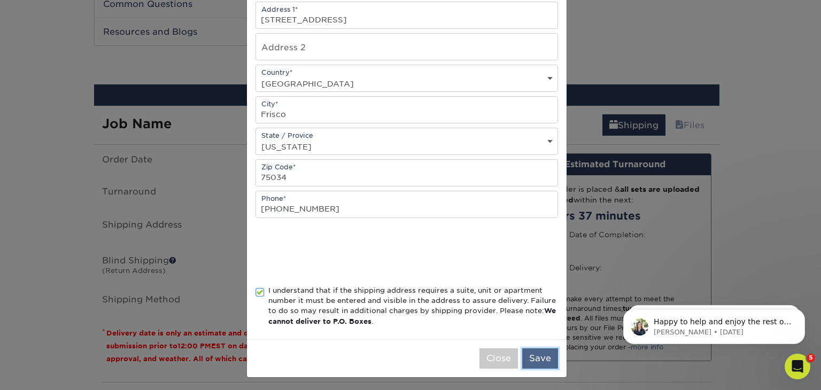
click at [535, 357] on button "Save" at bounding box center [540, 359] width 36 height 20
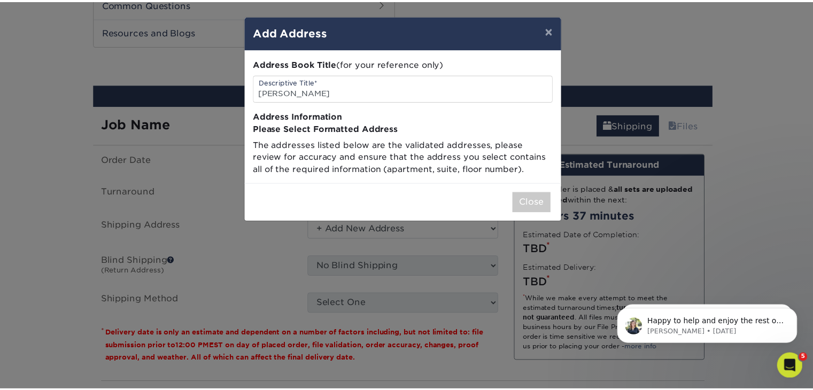
scroll to position [0, 0]
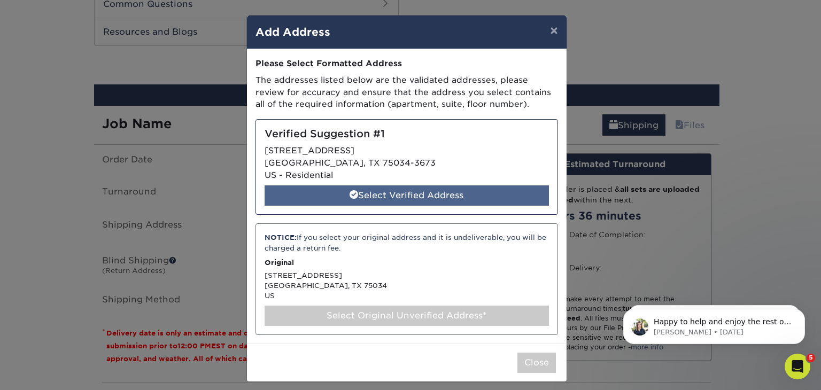
click at [433, 197] on div "Select Verified Address" at bounding box center [407, 196] width 285 height 20
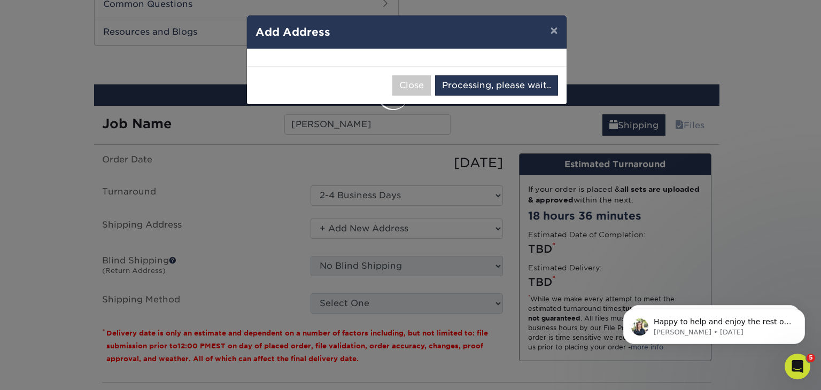
select select "285928"
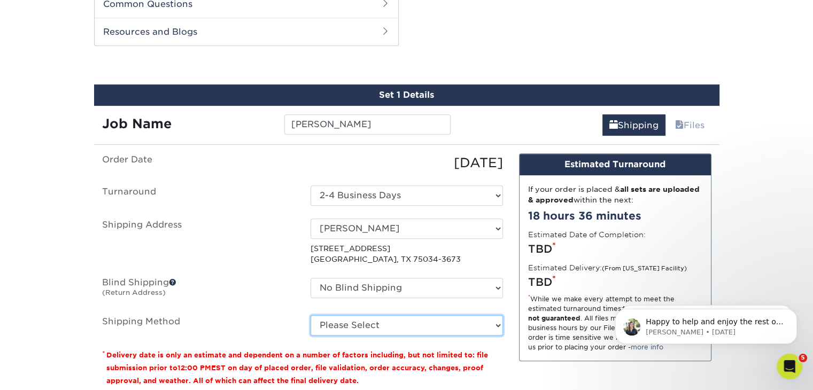
click at [411, 326] on select "Please Select Ground Shipping (+$7.84) 3 Day Shipping Service (+$21.95) 2 Day A…" at bounding box center [407, 326] width 193 height 20
select select "03"
click at [311, 316] on select "Please Select Ground Shipping (+$7.84) 3 Day Shipping Service (+$21.95) 2 Day A…" at bounding box center [407, 326] width 193 height 20
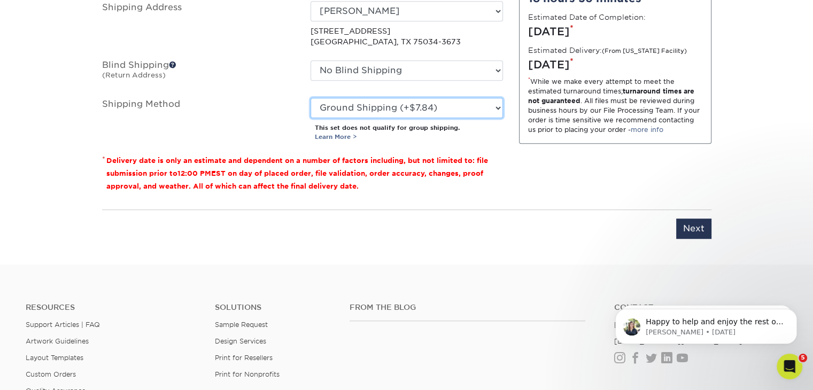
scroll to position [770, 0]
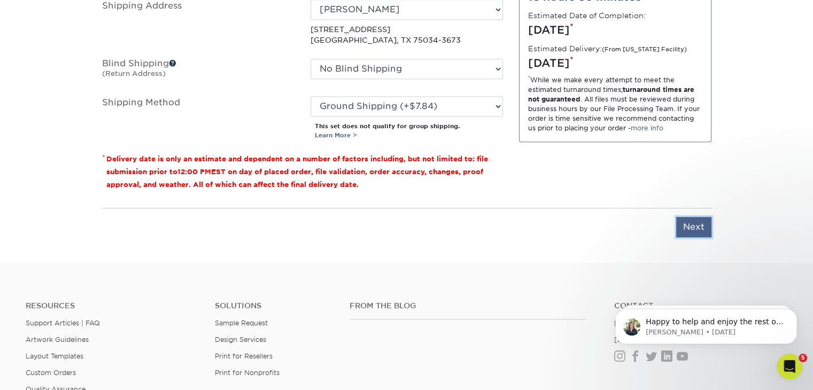
click at [690, 226] on input "Next" at bounding box center [694, 227] width 35 height 20
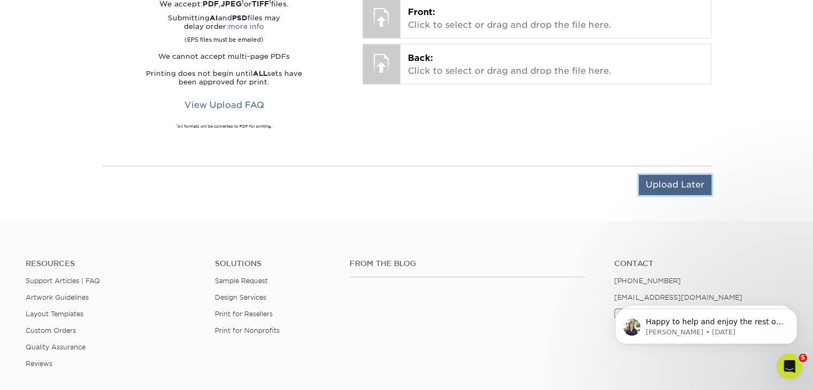
click at [650, 186] on input "Upload Later" at bounding box center [675, 185] width 73 height 20
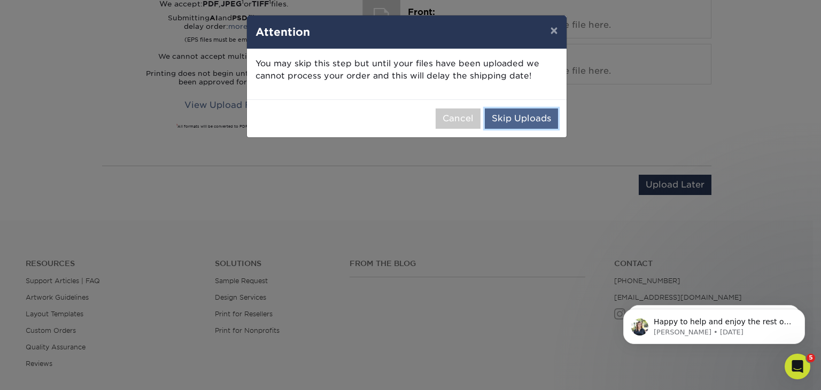
click at [541, 119] on button "Skip Uploads" at bounding box center [521, 119] width 73 height 20
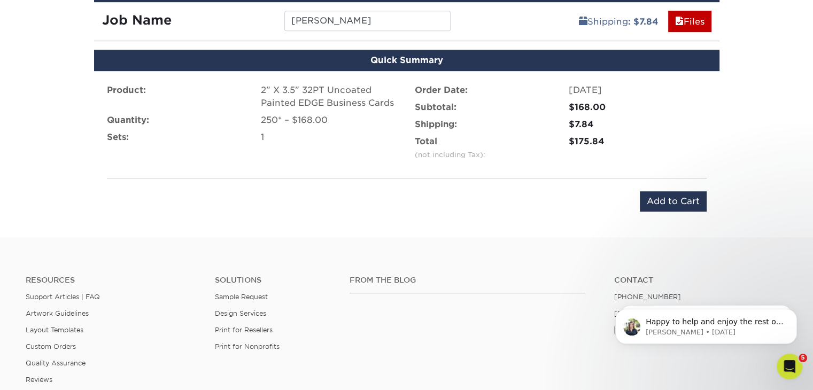
scroll to position [653, 0]
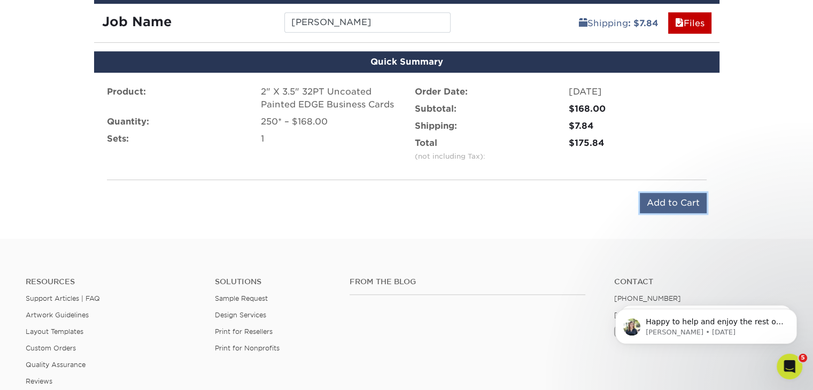
click at [659, 200] on input "Add to Cart" at bounding box center [673, 203] width 67 height 20
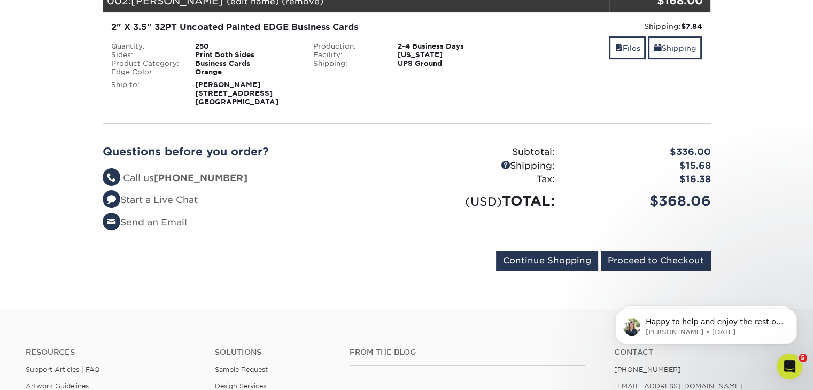
scroll to position [311, 0]
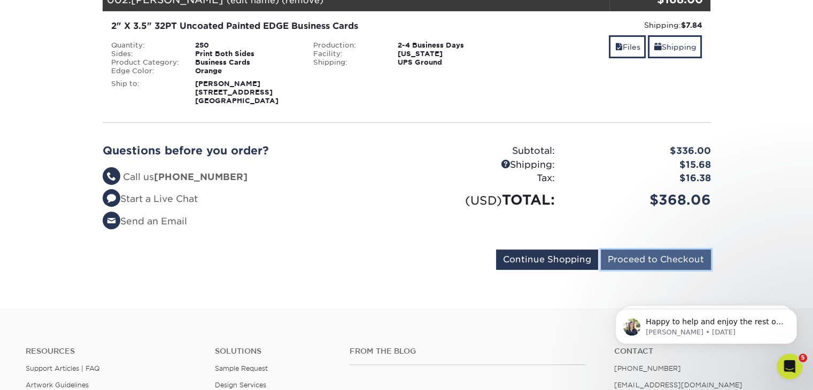
click at [639, 251] on input "Proceed to Checkout" at bounding box center [656, 260] width 110 height 20
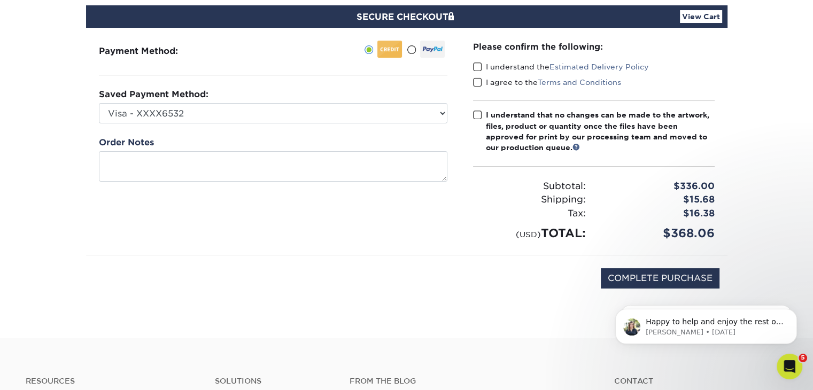
scroll to position [101, 0]
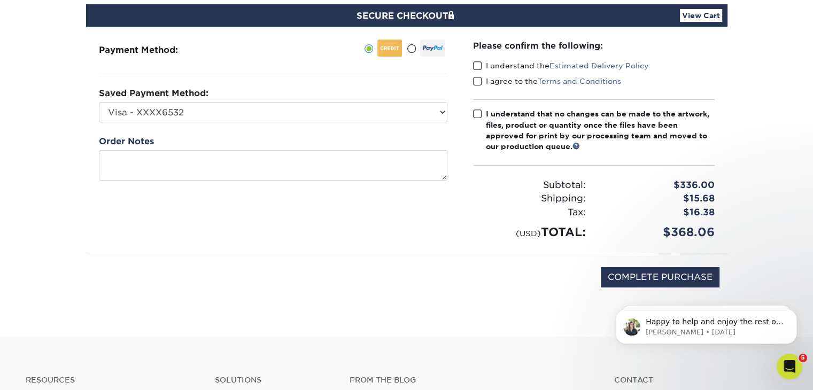
click at [475, 63] on span at bounding box center [477, 66] width 9 height 10
click at [0, 0] on input "I understand the Estimated Delivery Policy" at bounding box center [0, 0] width 0 height 0
click at [478, 82] on span at bounding box center [477, 81] width 9 height 10
click at [0, 0] on input "I agree to the Terms and Conditions" at bounding box center [0, 0] width 0 height 0
click at [474, 113] on span at bounding box center [477, 114] width 9 height 10
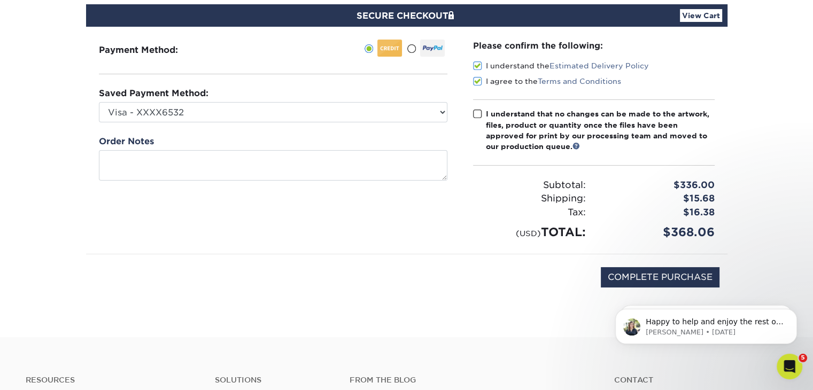
click at [0, 0] on input "I understand that no changes can be made to the artwork, files, product or quan…" at bounding box center [0, 0] width 0 height 0
click at [660, 279] on input "COMPLETE PURCHASE" at bounding box center [660, 277] width 119 height 20
type input "PROCESSING, PLEASE WAIT..."
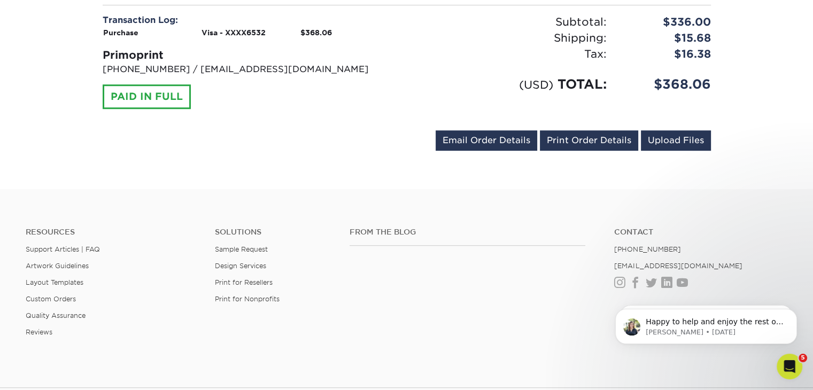
scroll to position [622, 0]
